Goal: Information Seeking & Learning: Understand process/instructions

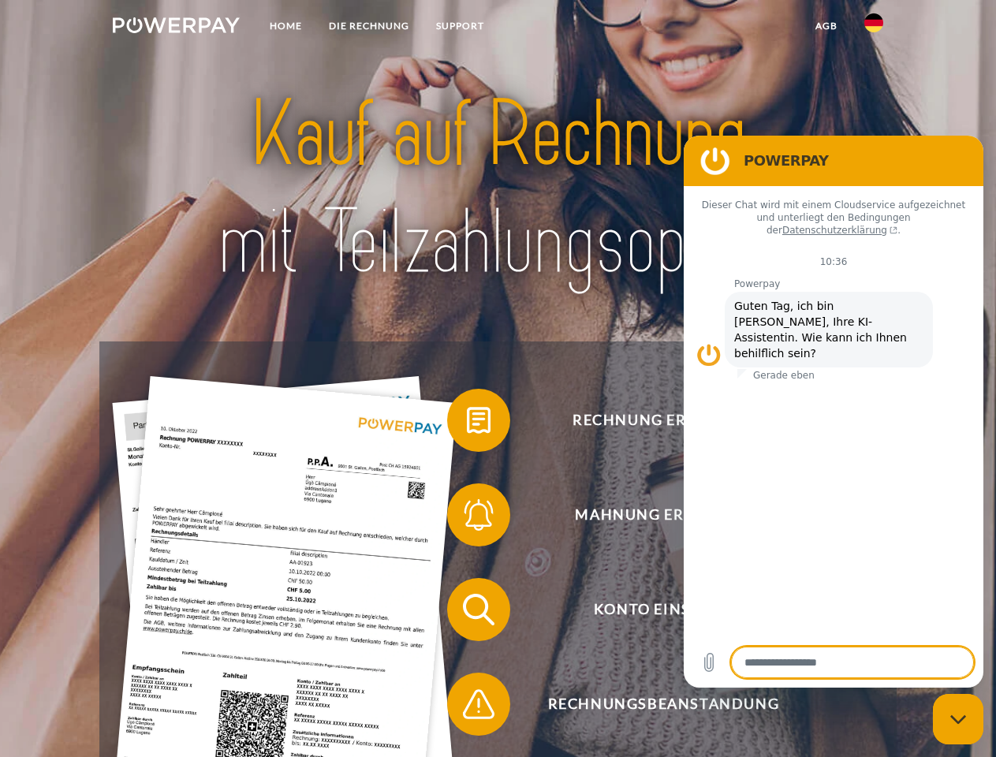
click at [176, 28] on img at bounding box center [176, 25] width 127 height 16
click at [874, 28] on img at bounding box center [873, 22] width 19 height 19
click at [826, 26] on link "agb" at bounding box center [826, 26] width 49 height 28
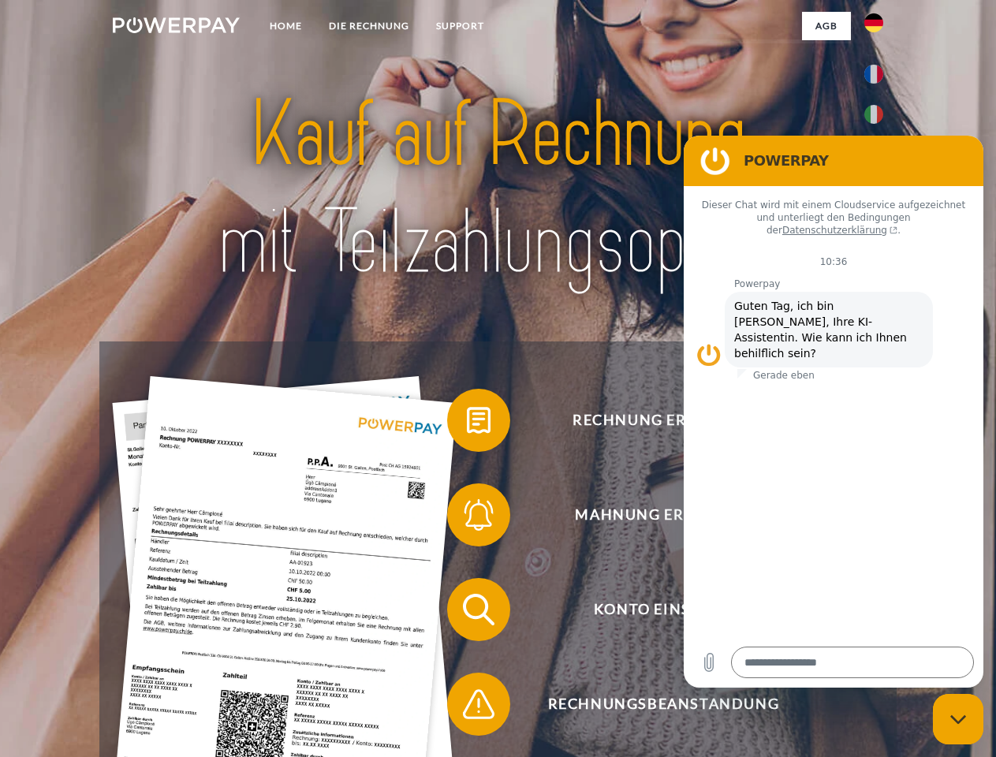
click at [467, 424] on span at bounding box center [455, 420] width 79 height 79
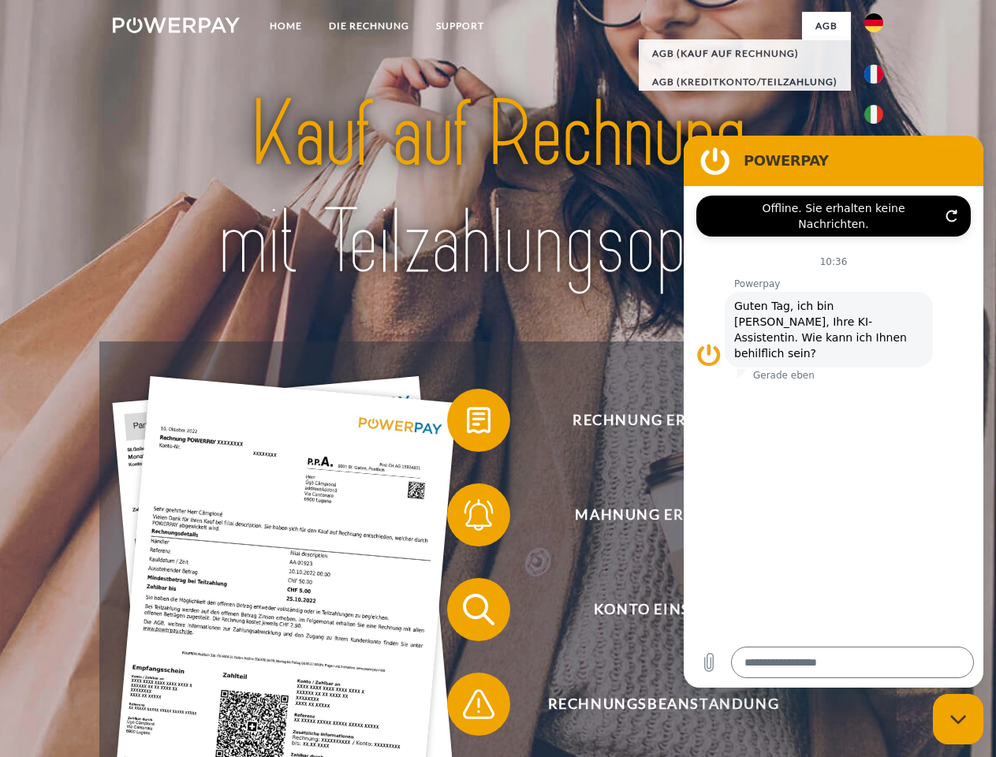
click at [467, 518] on span at bounding box center [455, 515] width 79 height 79
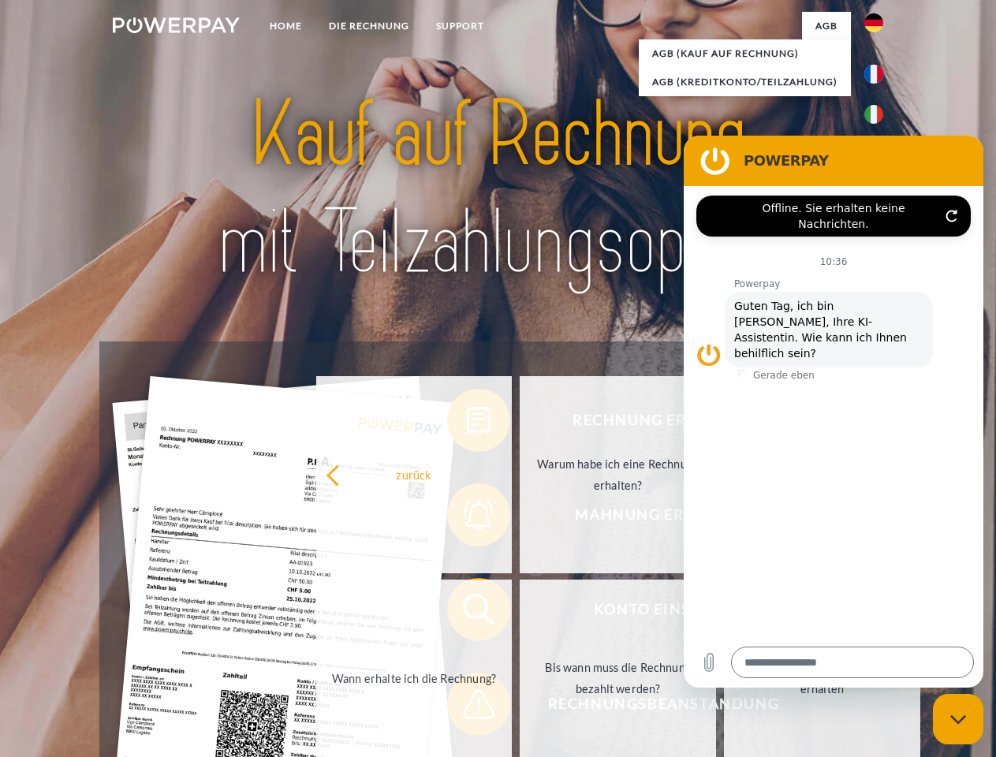
click at [520, 613] on link "Bis wann muss die Rechnung bezahlt werden?" at bounding box center [618, 678] width 196 height 197
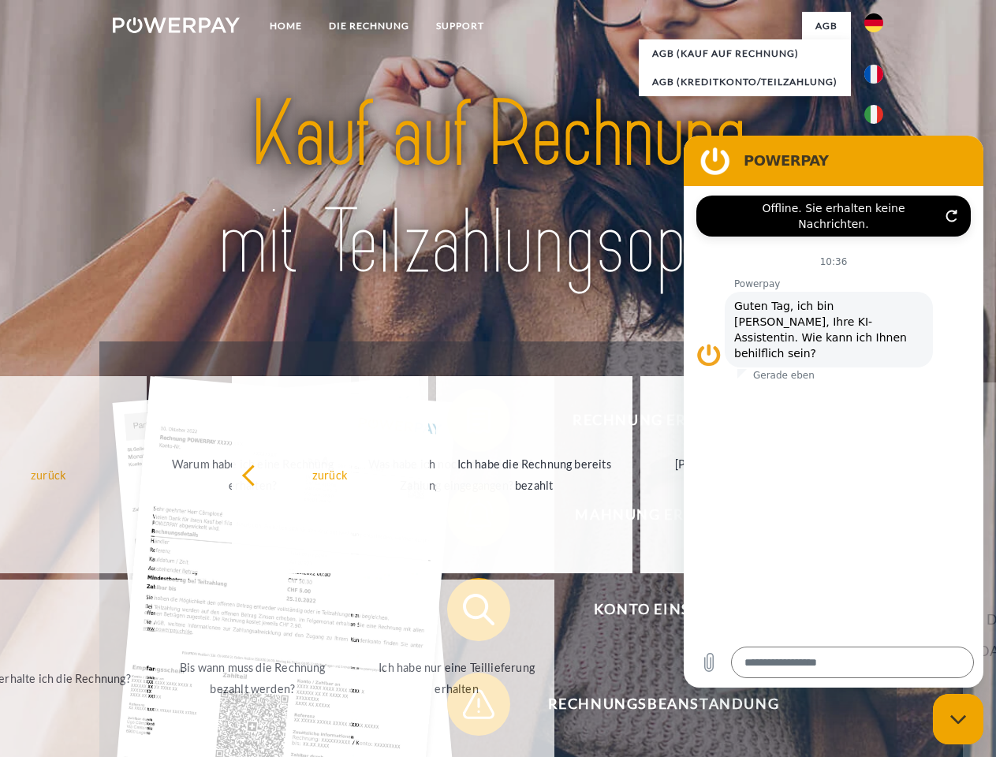
click at [467, 707] on span at bounding box center [455, 704] width 79 height 79
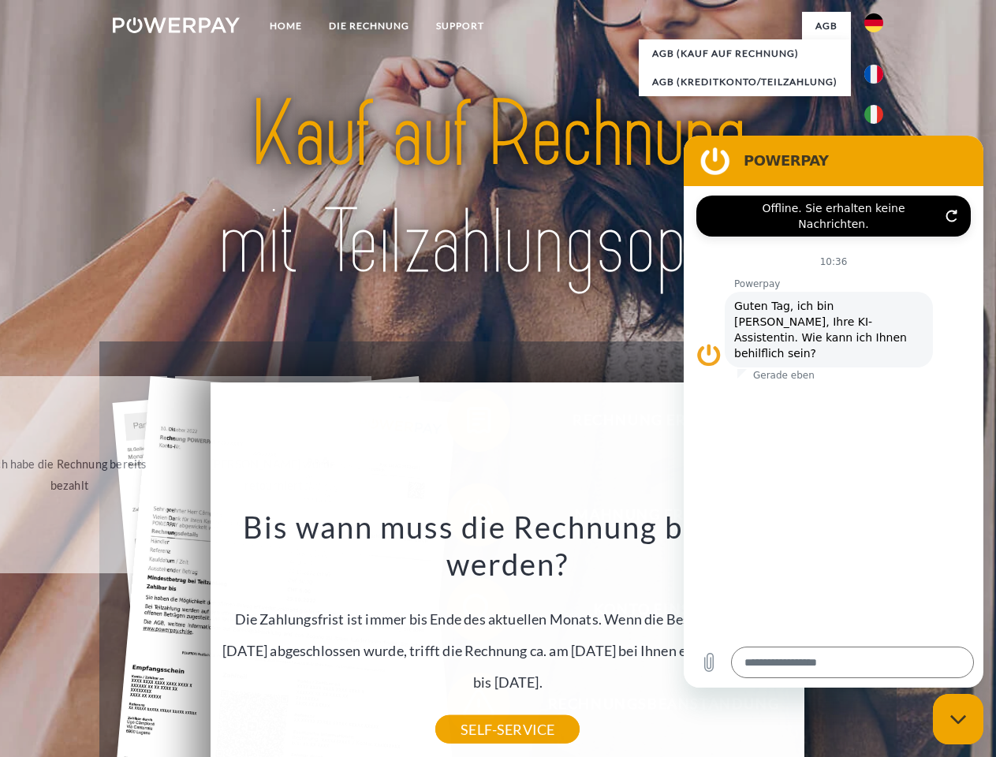
click at [958, 719] on icon "Messaging-Fenster schließen" at bounding box center [958, 720] width 17 height 10
type textarea "*"
